Goal: Find specific page/section: Locate a particular part of the current website

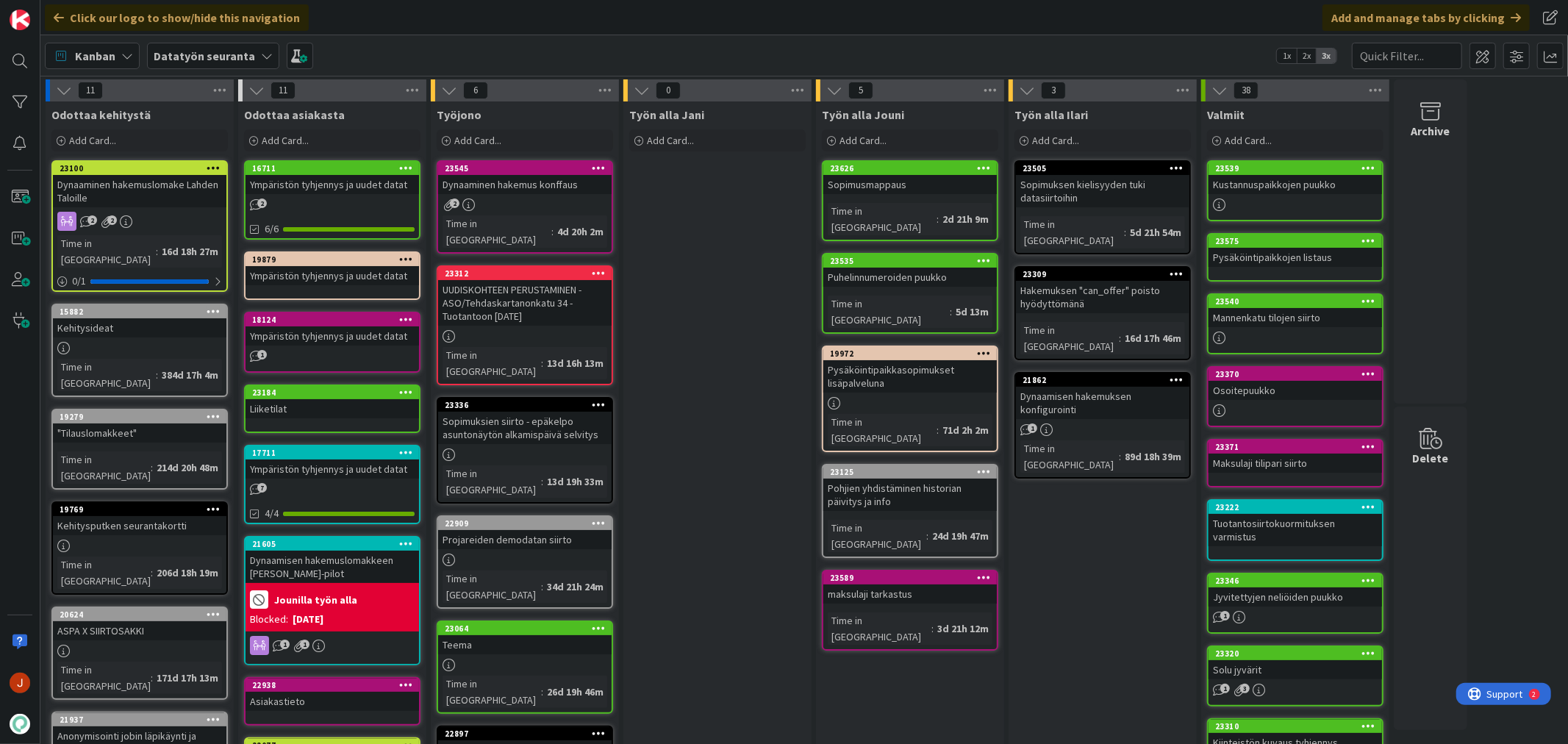
click at [927, 173] on div "23626" at bounding box center [910, 168] width 174 height 14
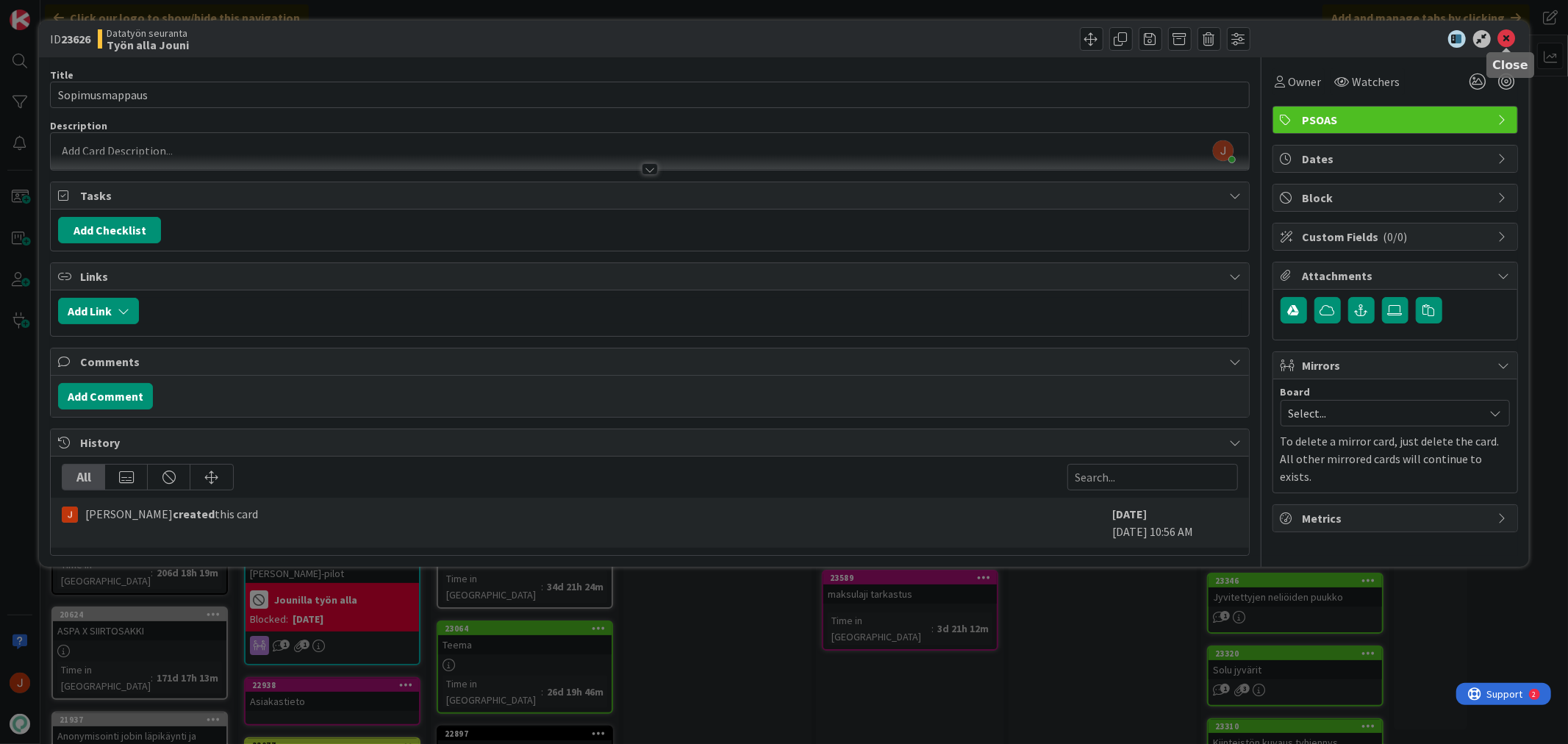
drag, startPoint x: 1509, startPoint y: 37, endPoint x: 1317, endPoint y: 12, distance: 193.6
click at [1509, 37] on icon at bounding box center [1507, 39] width 18 height 18
